Goal: Transaction & Acquisition: Book appointment/travel/reservation

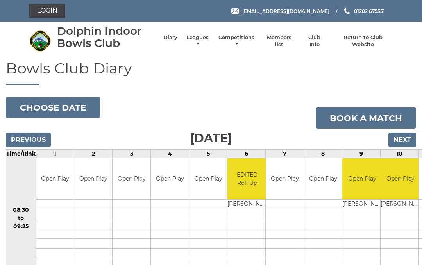
click at [48, 5] on link "Login" at bounding box center [47, 11] width 36 height 14
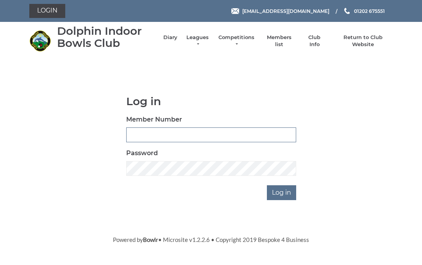
click at [138, 132] on input "Member Number" at bounding box center [211, 135] width 170 height 15
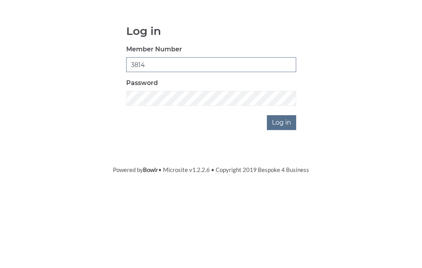
type input "3814"
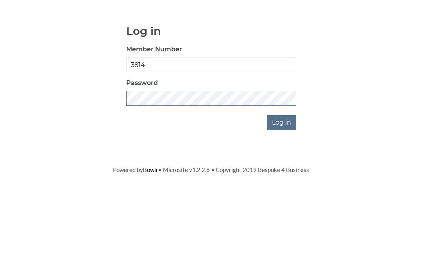
click at [282, 185] on input "Log in" at bounding box center [281, 192] width 29 height 15
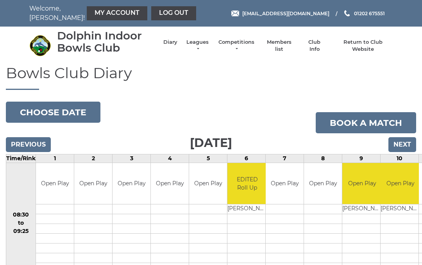
click at [405, 143] on input "Next" at bounding box center [403, 144] width 28 height 15
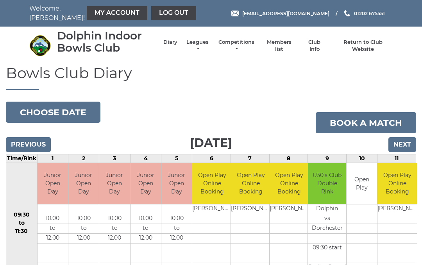
click at [400, 142] on input "Next" at bounding box center [403, 144] width 28 height 15
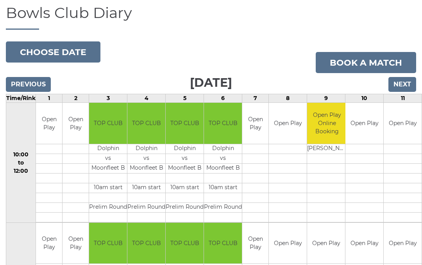
scroll to position [59, 0]
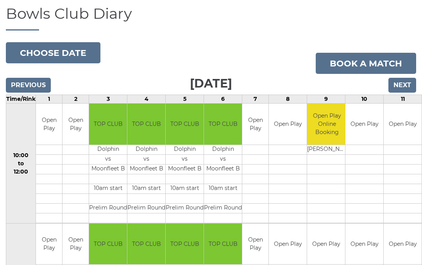
click at [403, 81] on input "Next" at bounding box center [403, 85] width 28 height 15
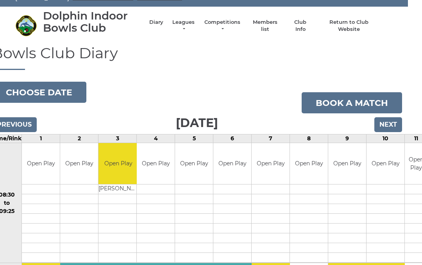
scroll to position [0, 14]
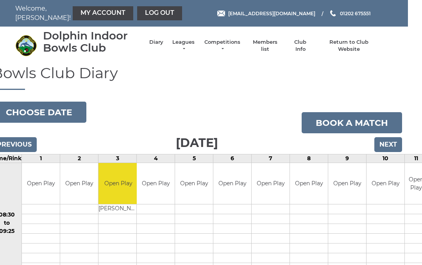
click at [387, 145] on input "Next" at bounding box center [389, 144] width 28 height 15
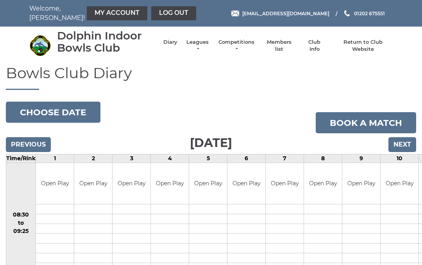
click at [402, 144] on input "Next" at bounding box center [403, 144] width 28 height 15
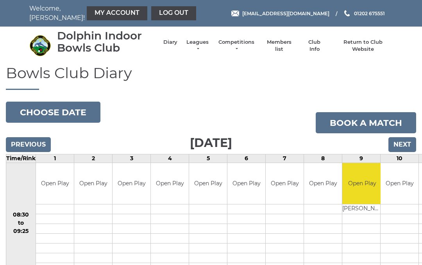
click at [402, 145] on input "Next" at bounding box center [403, 144] width 28 height 15
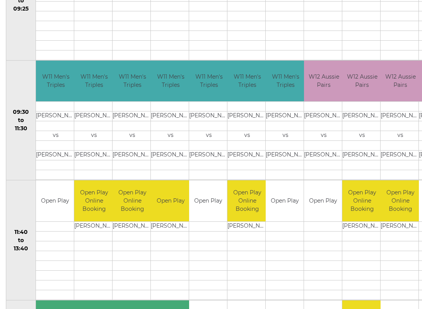
scroll to position [226, 0]
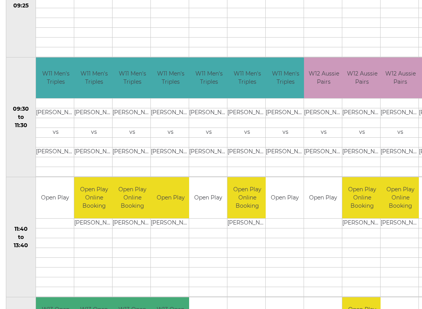
click at [280, 196] on td "Open Play" at bounding box center [285, 197] width 38 height 41
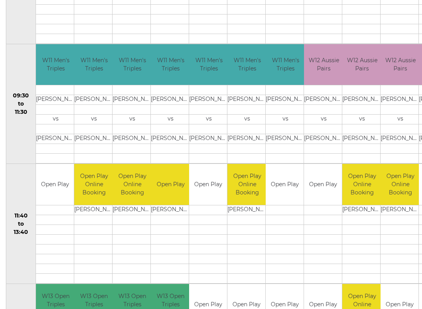
scroll to position [255, 0]
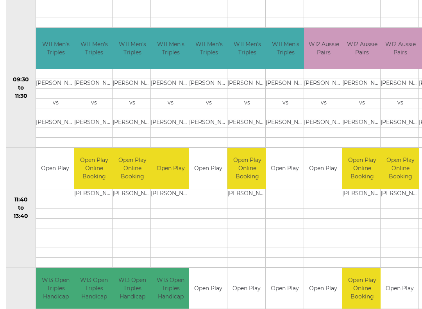
click at [283, 168] on td "Open Play" at bounding box center [285, 168] width 38 height 41
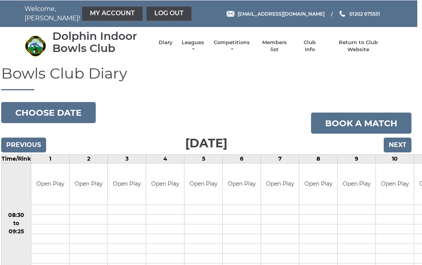
scroll to position [0, 0]
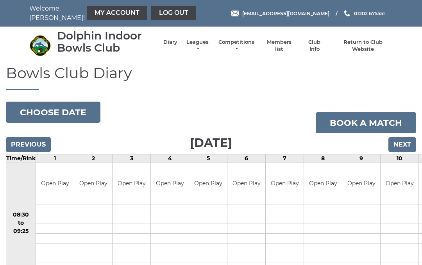
click at [349, 120] on link "Book a match" at bounding box center [366, 122] width 101 height 21
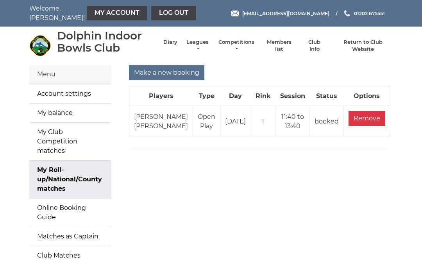
click at [174, 69] on input "Make a new booking" at bounding box center [166, 72] width 75 height 15
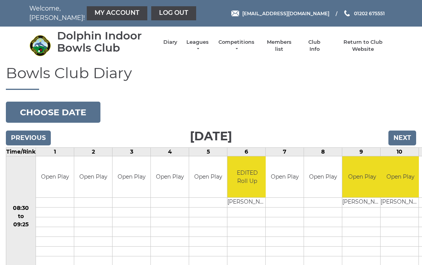
click at [401, 137] on input "Next" at bounding box center [403, 138] width 28 height 15
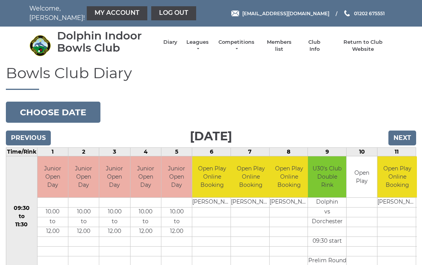
click at [401, 138] on input "Next" at bounding box center [403, 138] width 28 height 15
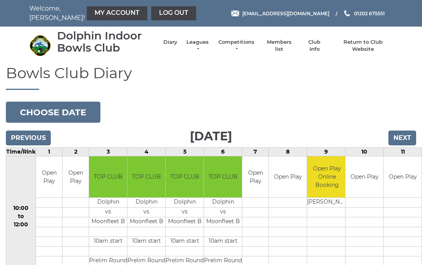
click at [399, 138] on input "Next" at bounding box center [403, 138] width 28 height 15
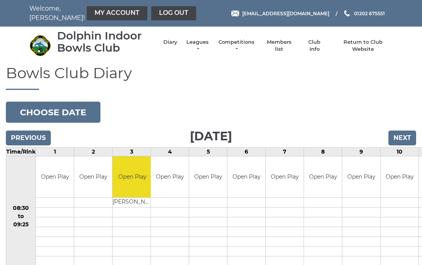
click at [403, 134] on input "Next" at bounding box center [403, 138] width 28 height 15
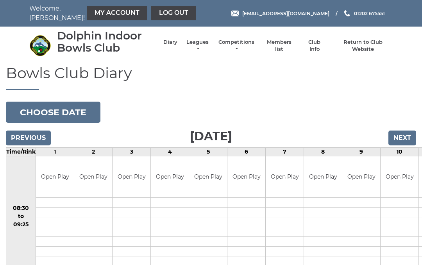
click at [401, 135] on input "Next" at bounding box center [403, 138] width 28 height 15
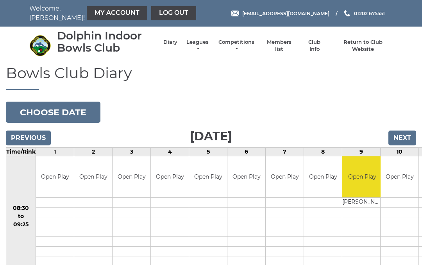
click at [402, 135] on input "Next" at bounding box center [403, 138] width 28 height 15
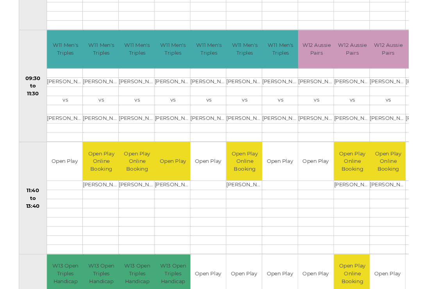
scroll to position [244, 0]
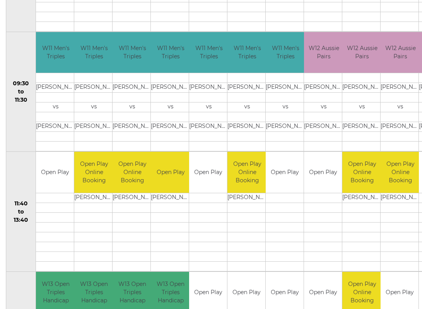
click at [0, 0] on link "Book slot" at bounding box center [0, 0] width 0 height 0
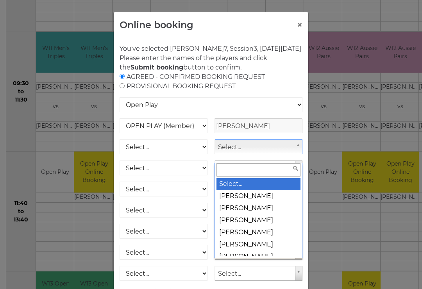
scroll to position [244, 34]
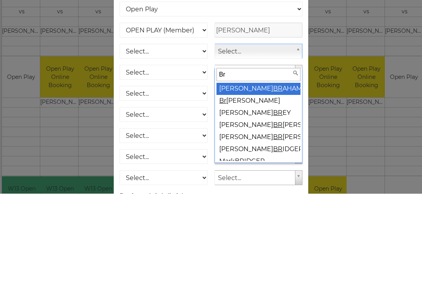
type input "Bre"
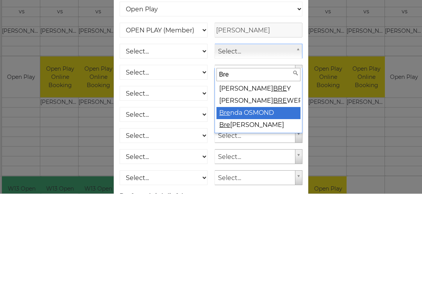
select select "1828"
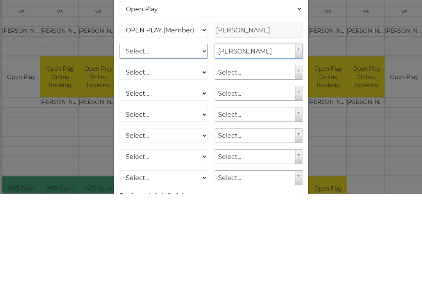
click at [202, 140] on select "Select... OPEN PLAY (Member) OPEN PLAY (Visitor) SPOONS (Member) SPOONS (Visito…" at bounding box center [164, 147] width 88 height 15
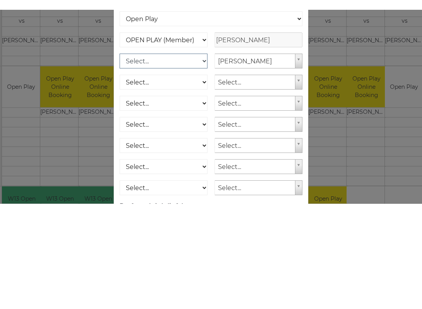
scroll to position [340, 34]
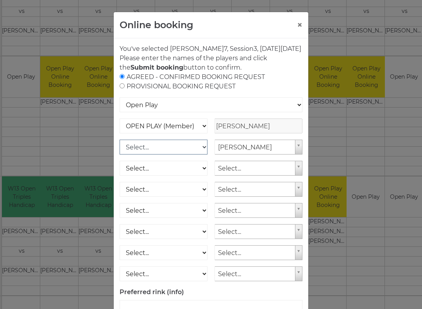
select select "1_12"
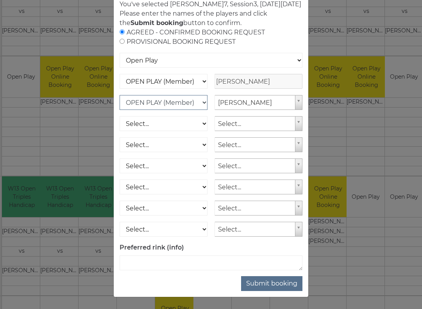
scroll to position [54, 0]
click at [278, 265] on button "Submit booking" at bounding box center [271, 283] width 61 height 15
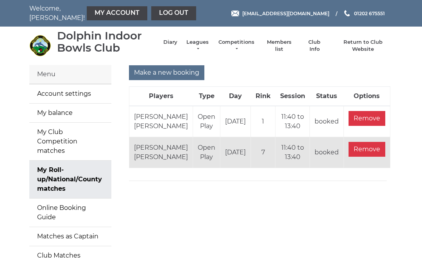
click at [154, 7] on link "Log out" at bounding box center [173, 13] width 45 height 14
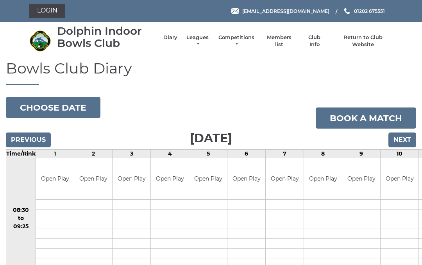
scroll to position [362, 34]
